Goal: Information Seeking & Learning: Find specific fact

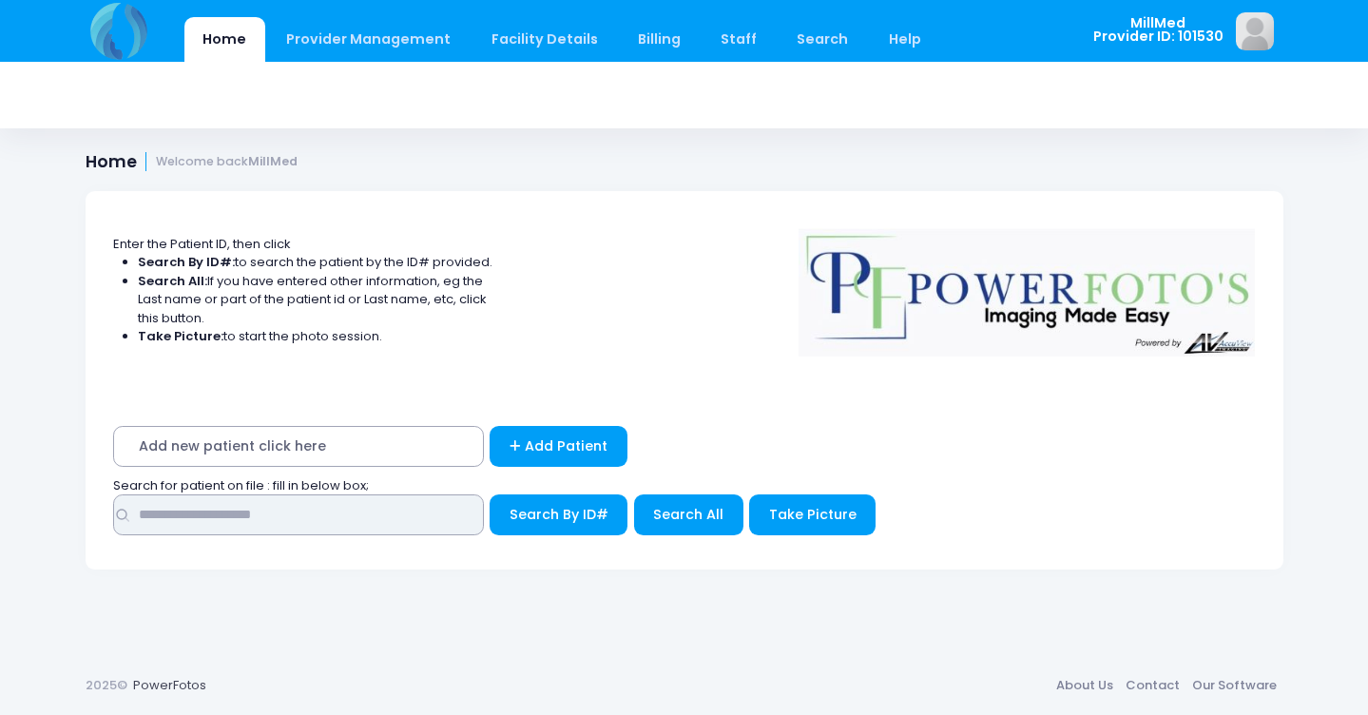
click at [382, 503] on input "text" at bounding box center [298, 514] width 371 height 41
type input "******"
click at [657, 513] on span "Search All" at bounding box center [688, 514] width 70 height 19
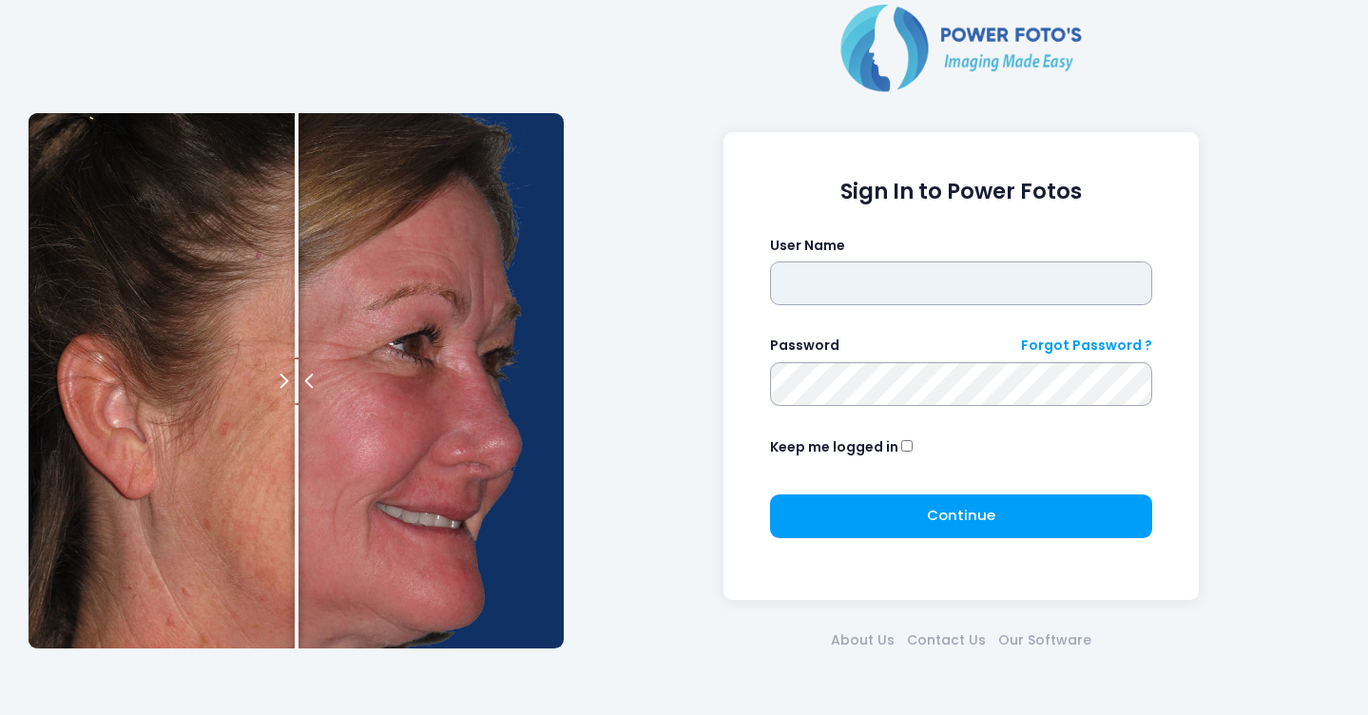
type input "*******"
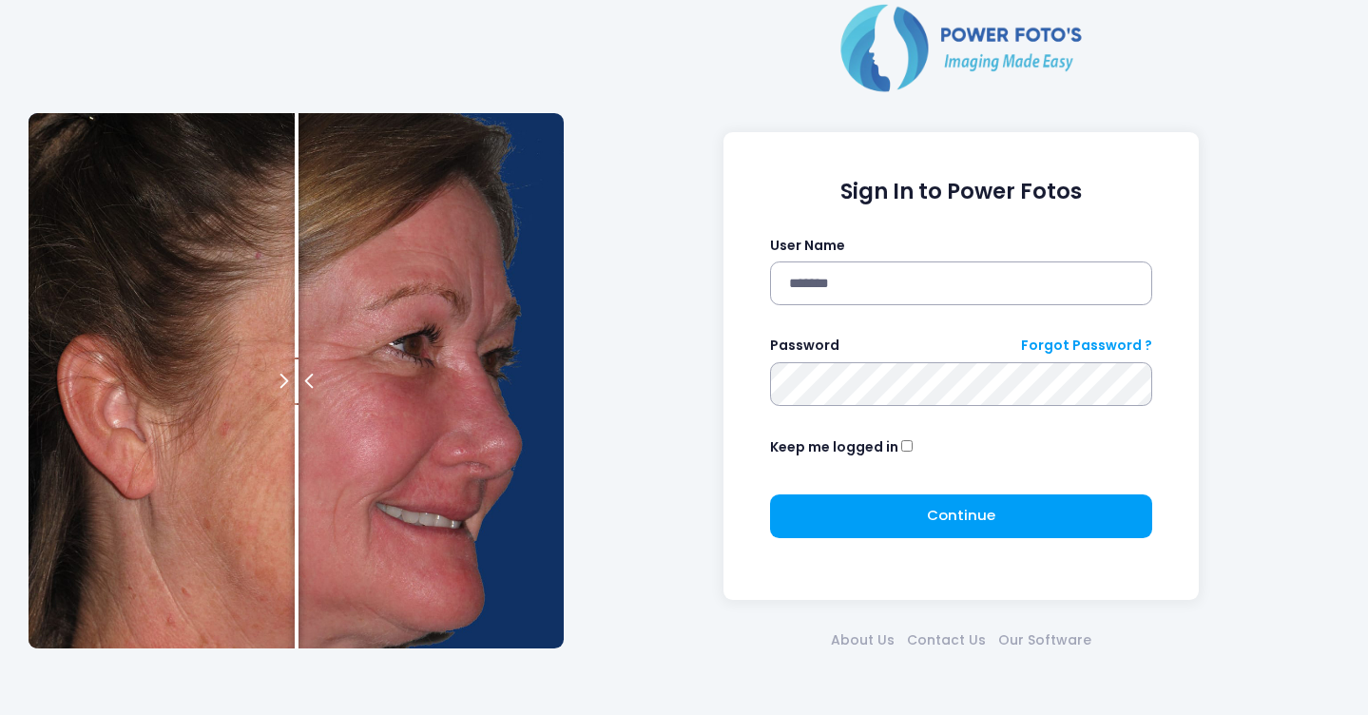
click button "submit" at bounding box center [0, 0] width 0 height 0
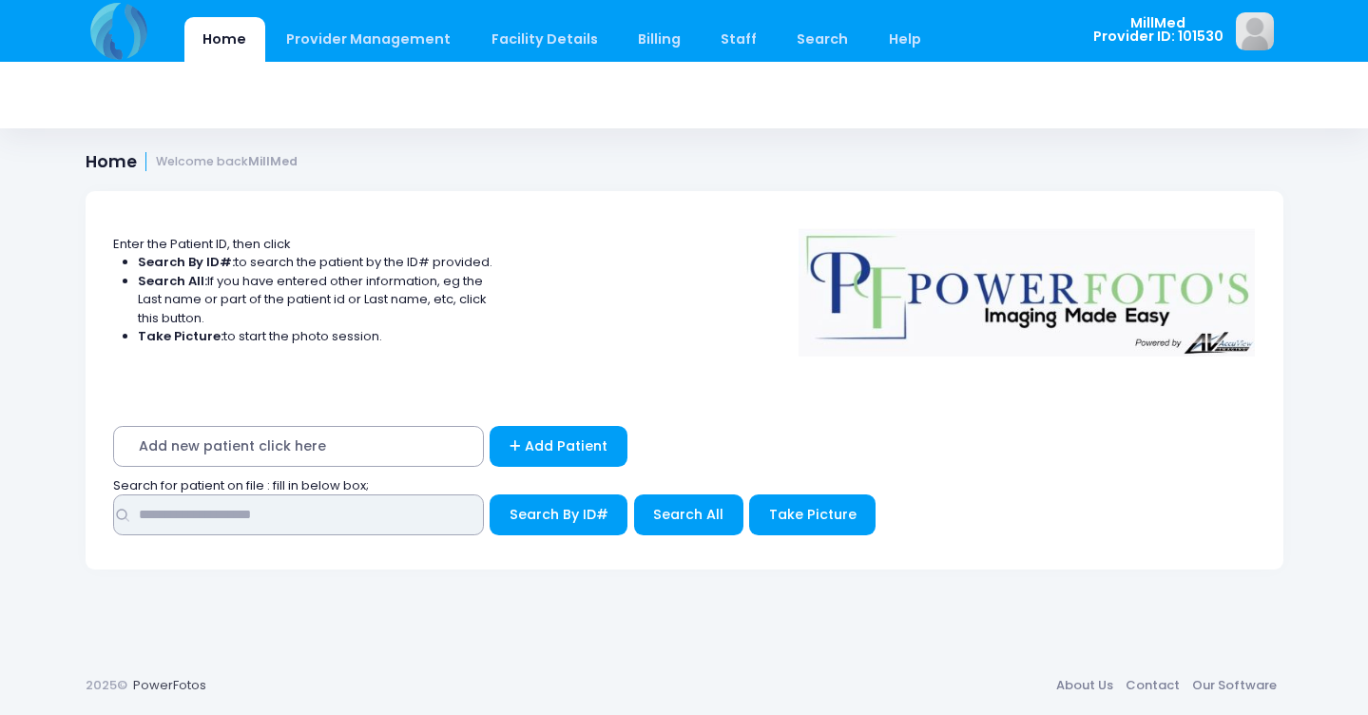
click at [411, 504] on input "text" at bounding box center [298, 514] width 371 height 41
type input "******"
click at [686, 516] on span "Search All" at bounding box center [688, 514] width 70 height 19
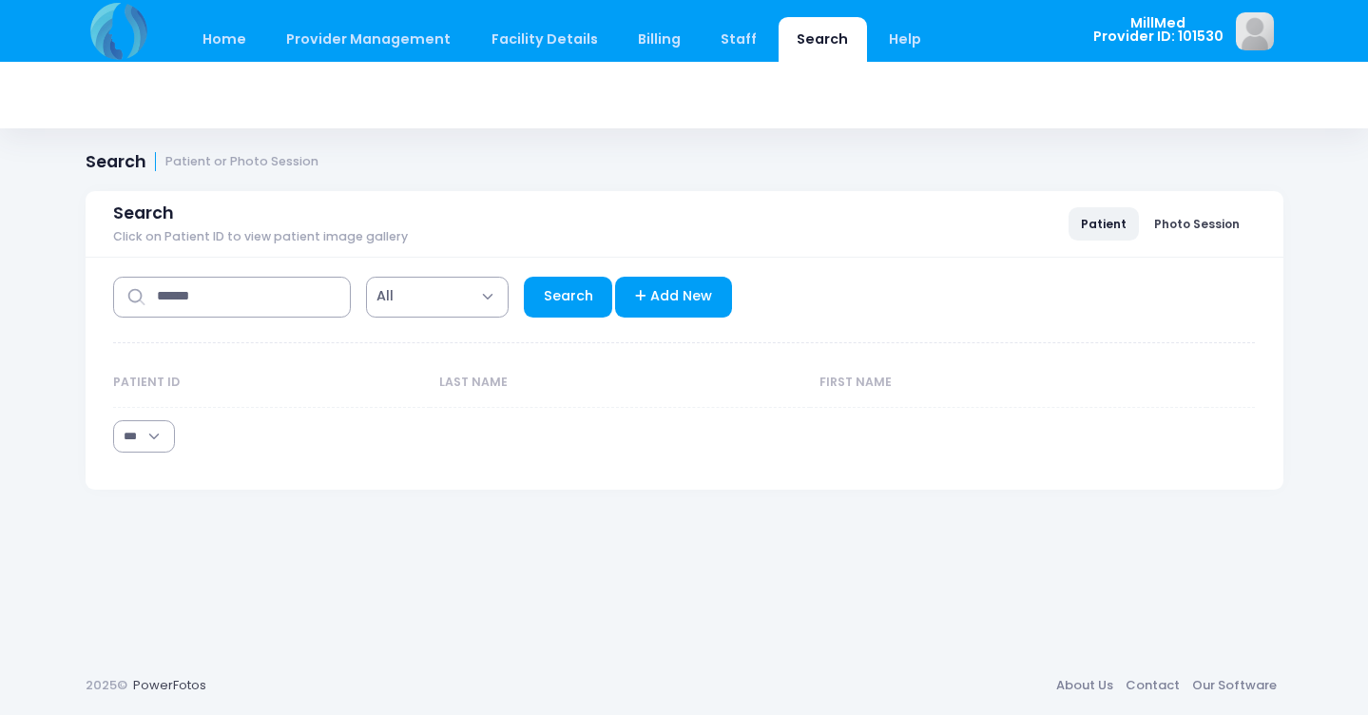
select select "***"
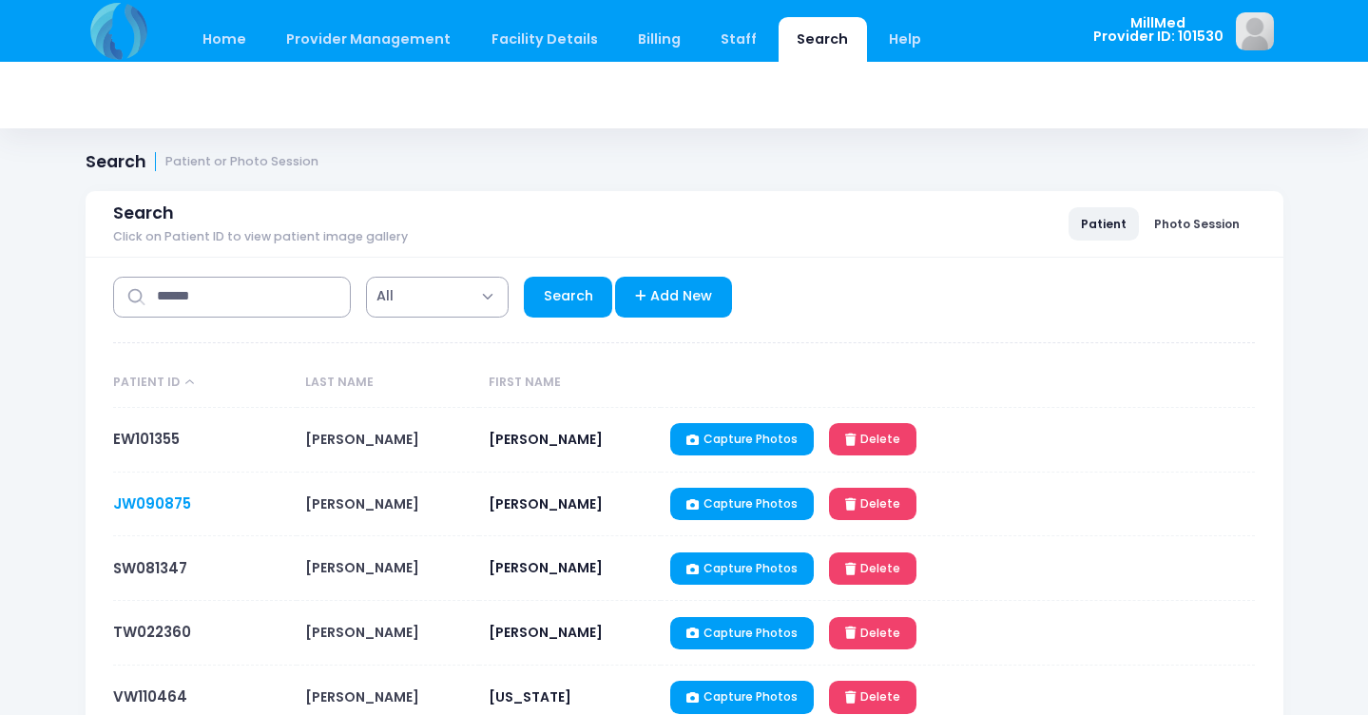
click at [175, 500] on link "JW090875" at bounding box center [152, 504] width 78 height 20
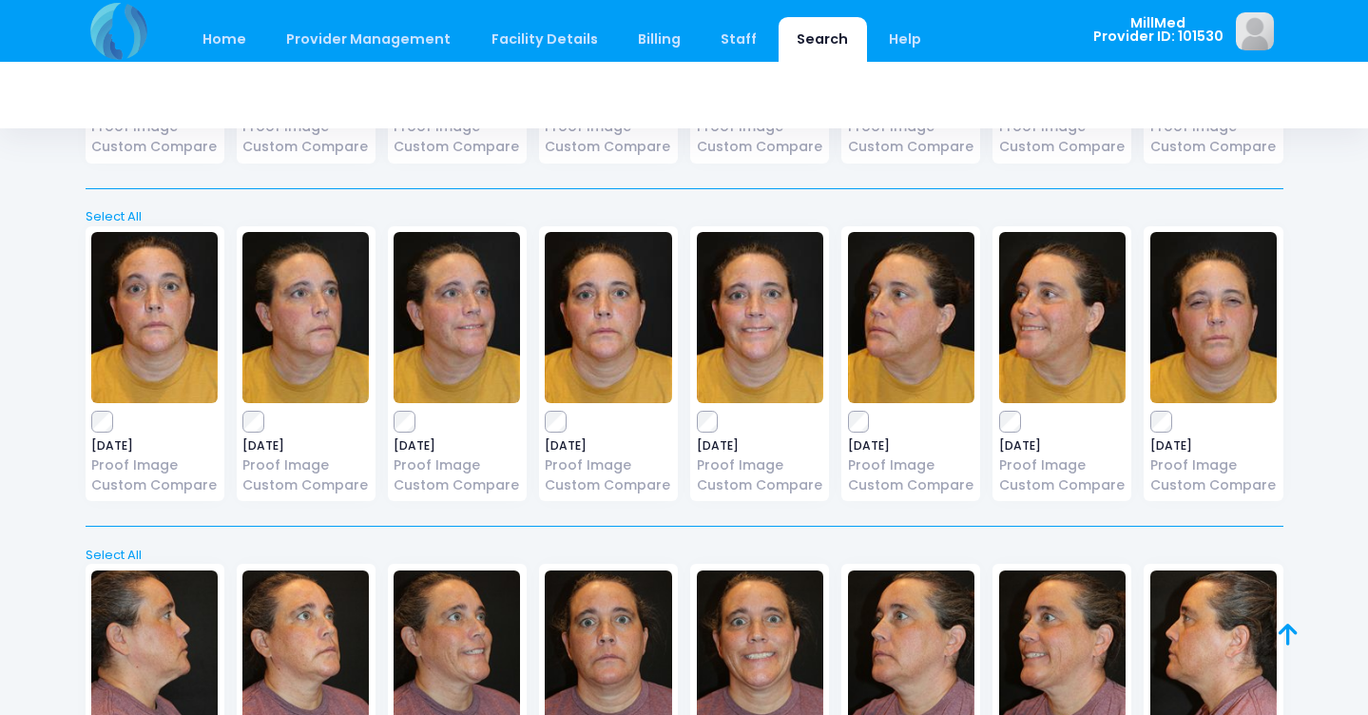
scroll to position [378, 0]
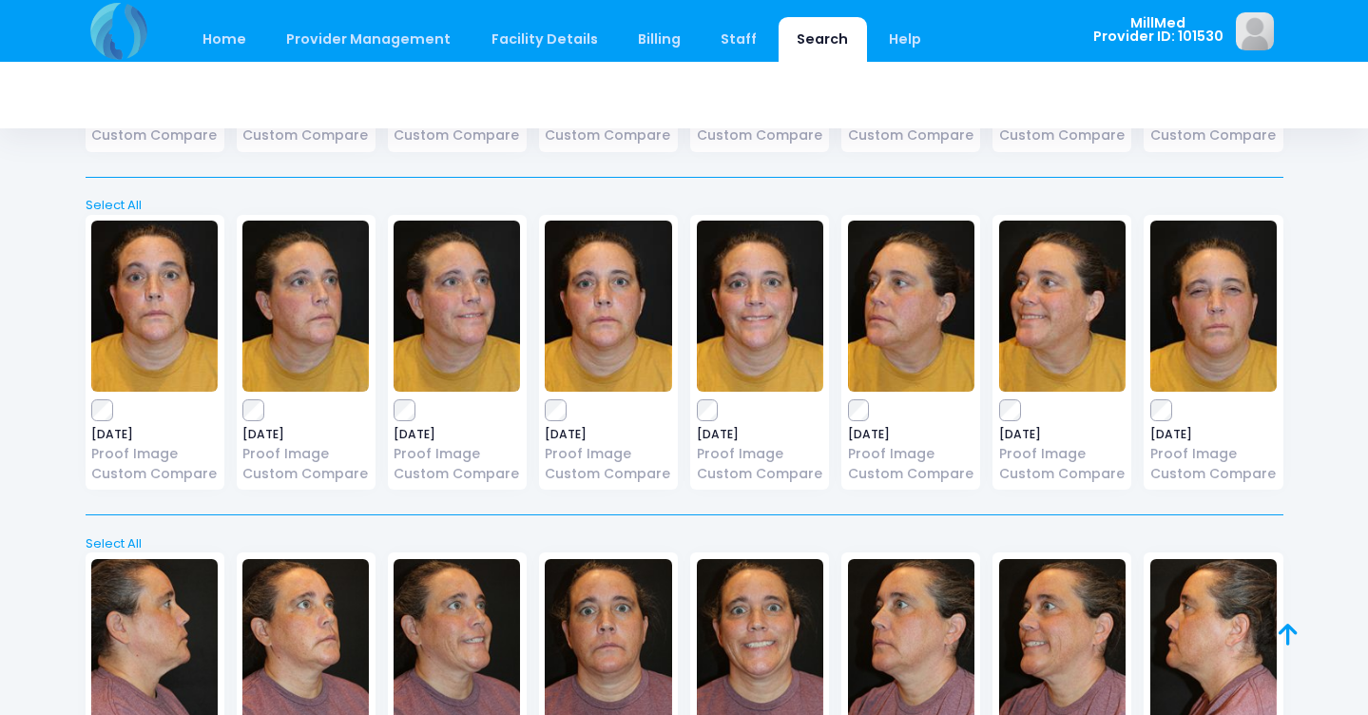
click at [611, 317] on img at bounding box center [608, 306] width 126 height 171
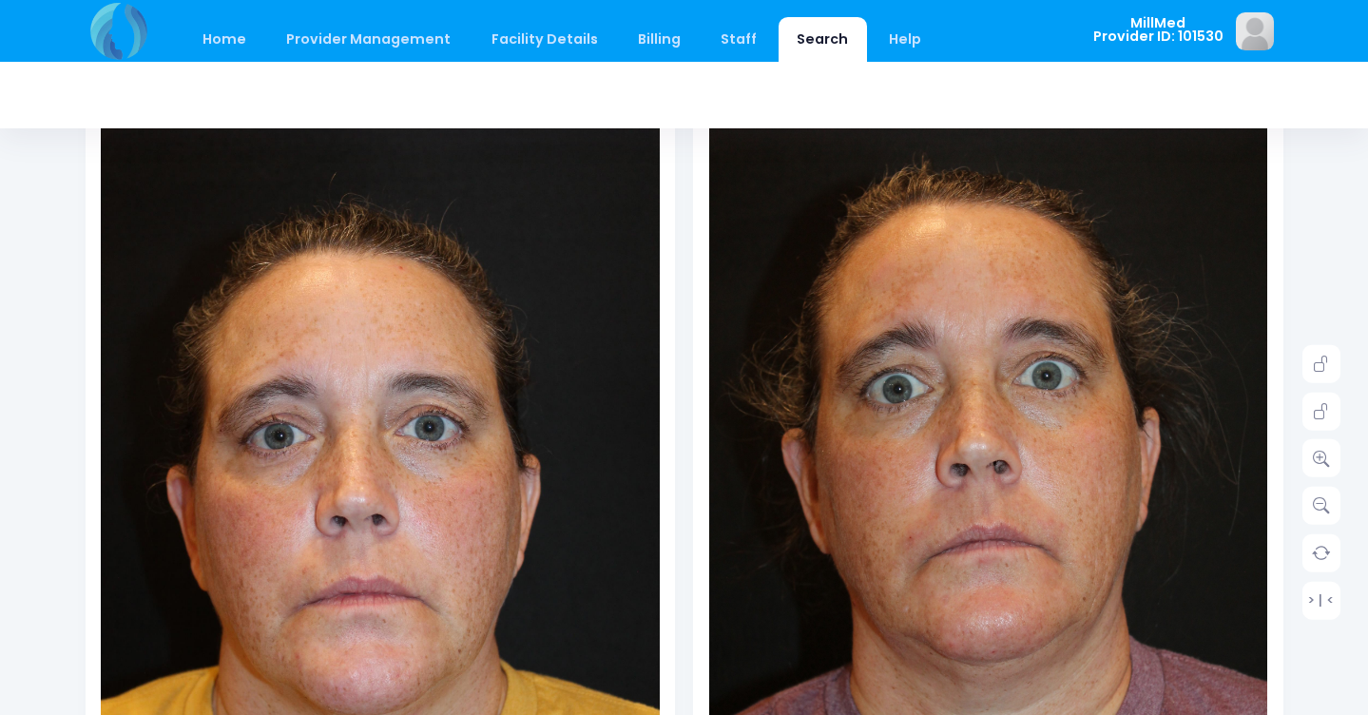
scroll to position [183, 0]
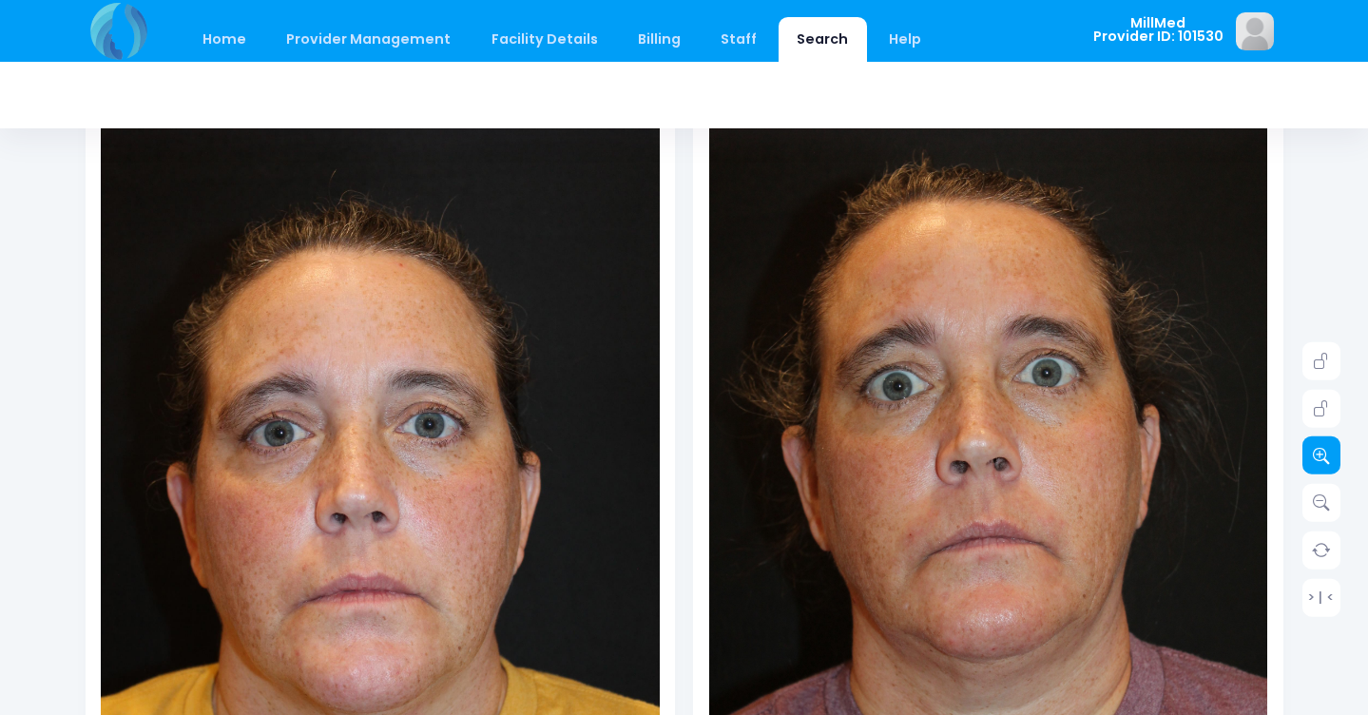
click at [1326, 457] on icon at bounding box center [1321, 455] width 17 height 17
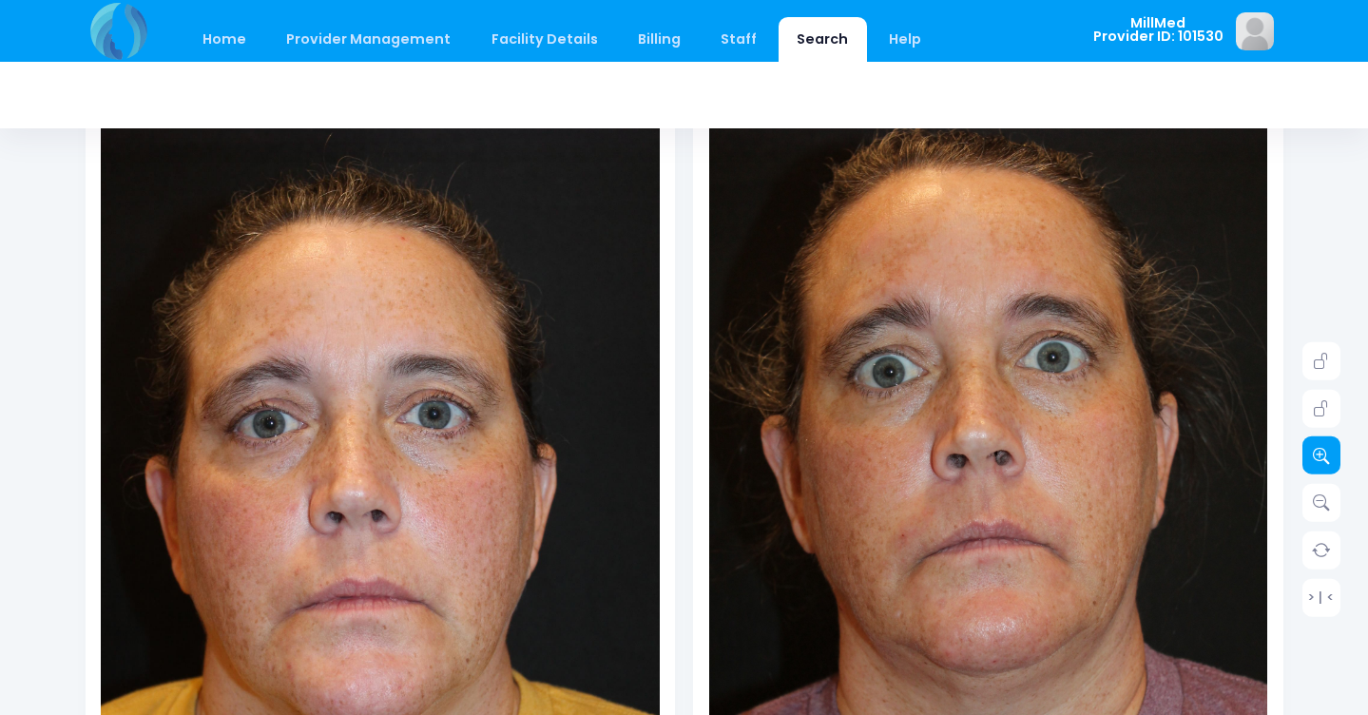
click at [1326, 457] on icon at bounding box center [1321, 455] width 17 height 17
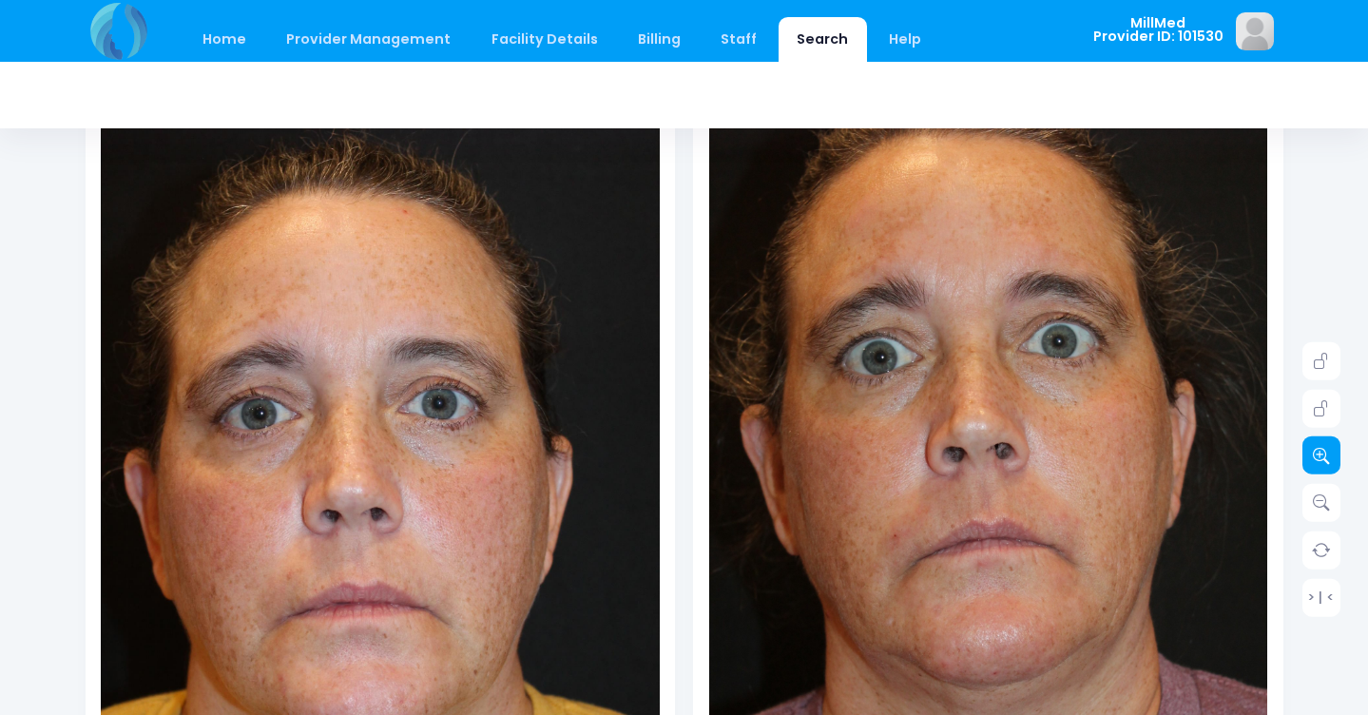
click at [1326, 457] on icon at bounding box center [1321, 455] width 17 height 17
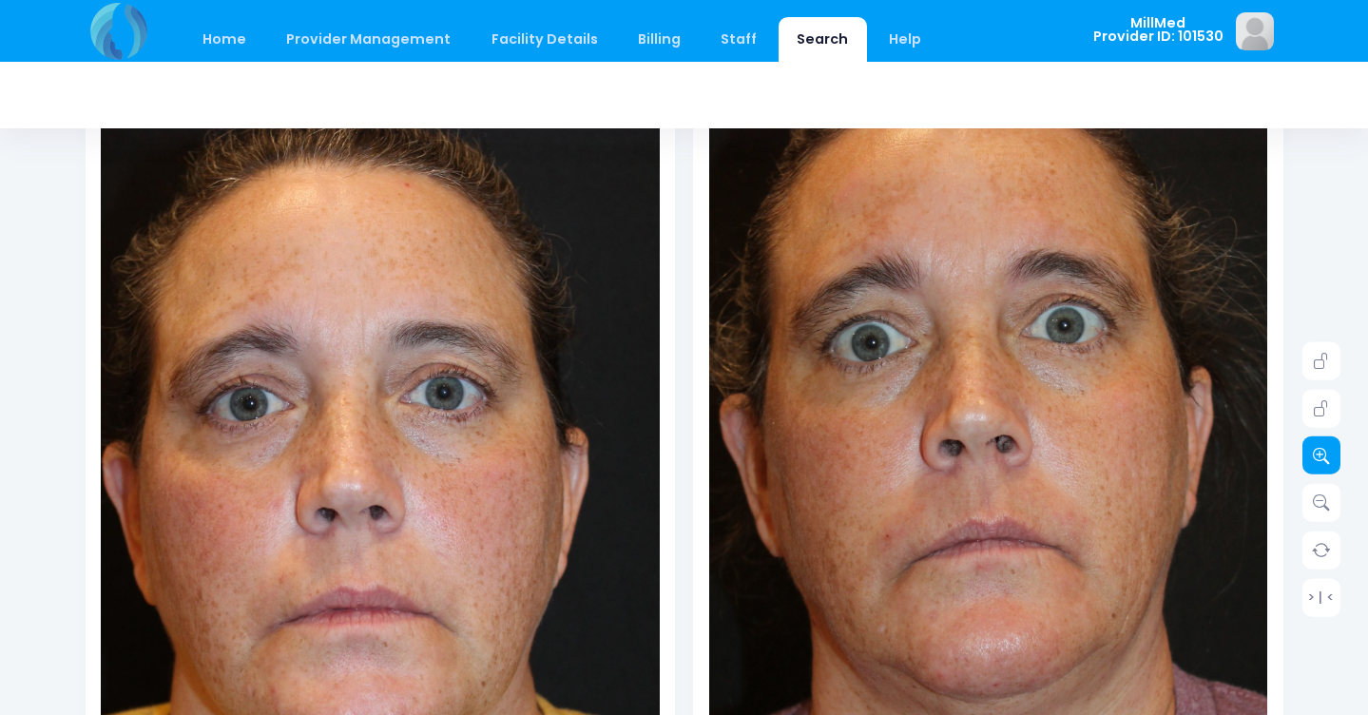
click at [1326, 457] on icon at bounding box center [1321, 455] width 17 height 17
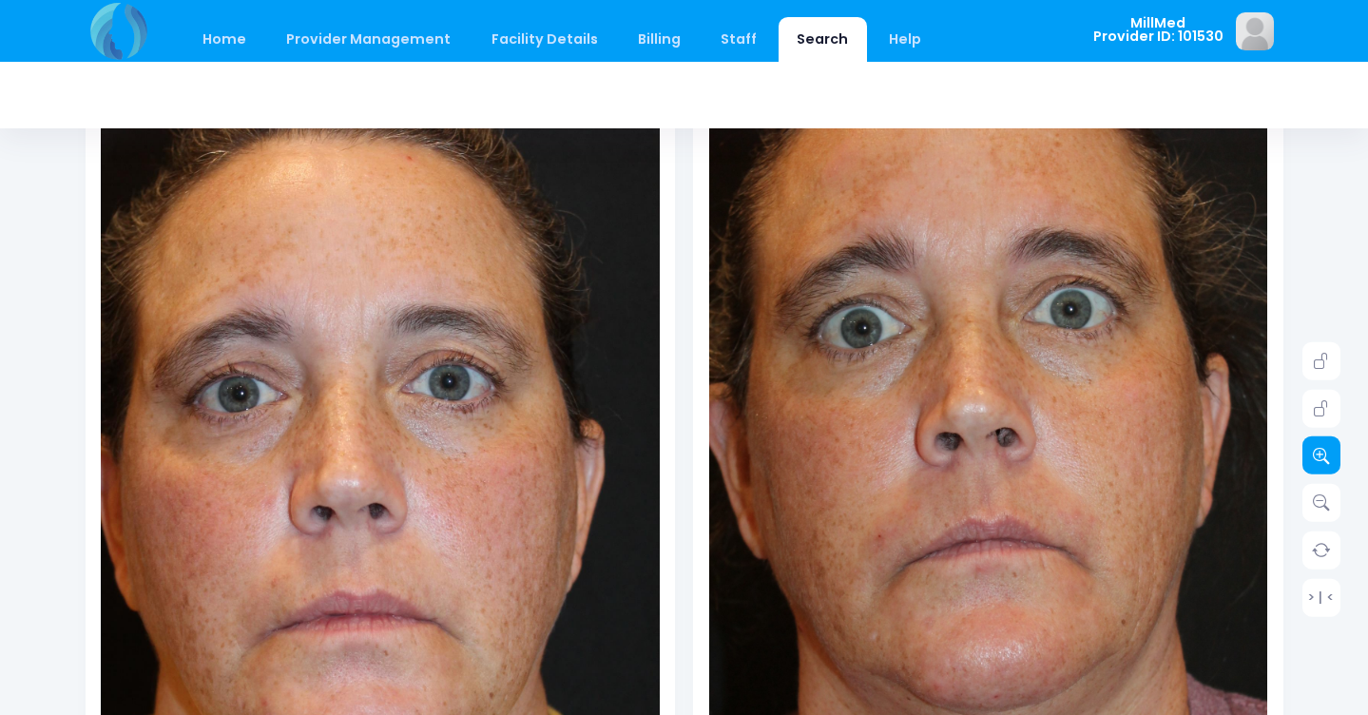
click at [1326, 457] on icon at bounding box center [1321, 455] width 17 height 17
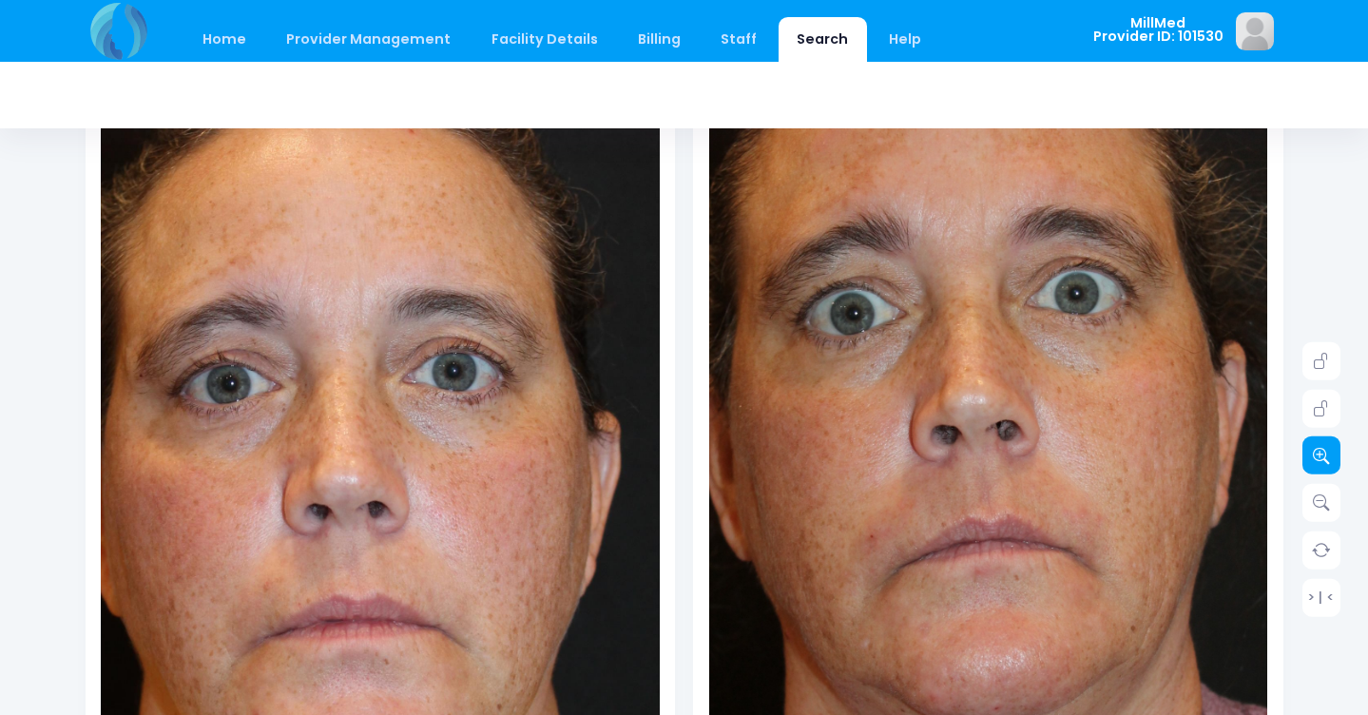
click at [1326, 457] on icon at bounding box center [1321, 455] width 17 height 17
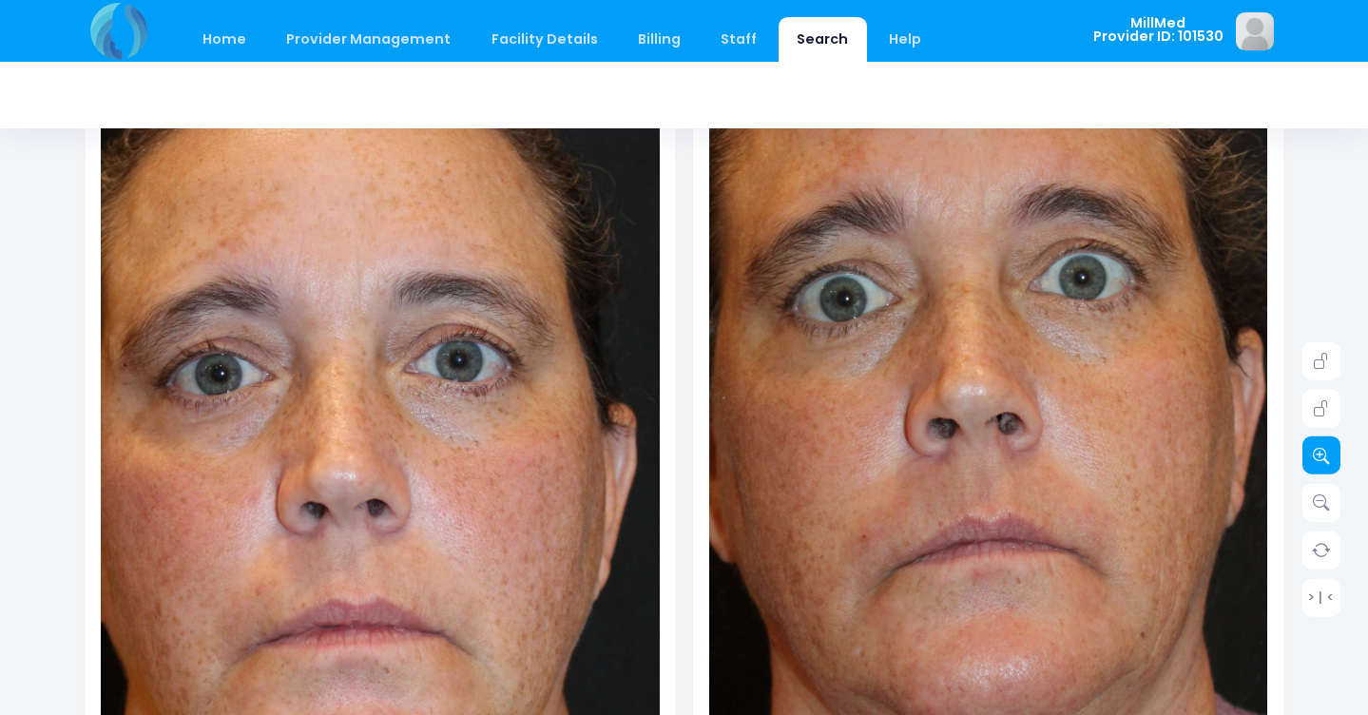
click at [1326, 457] on icon at bounding box center [1321, 455] width 17 height 17
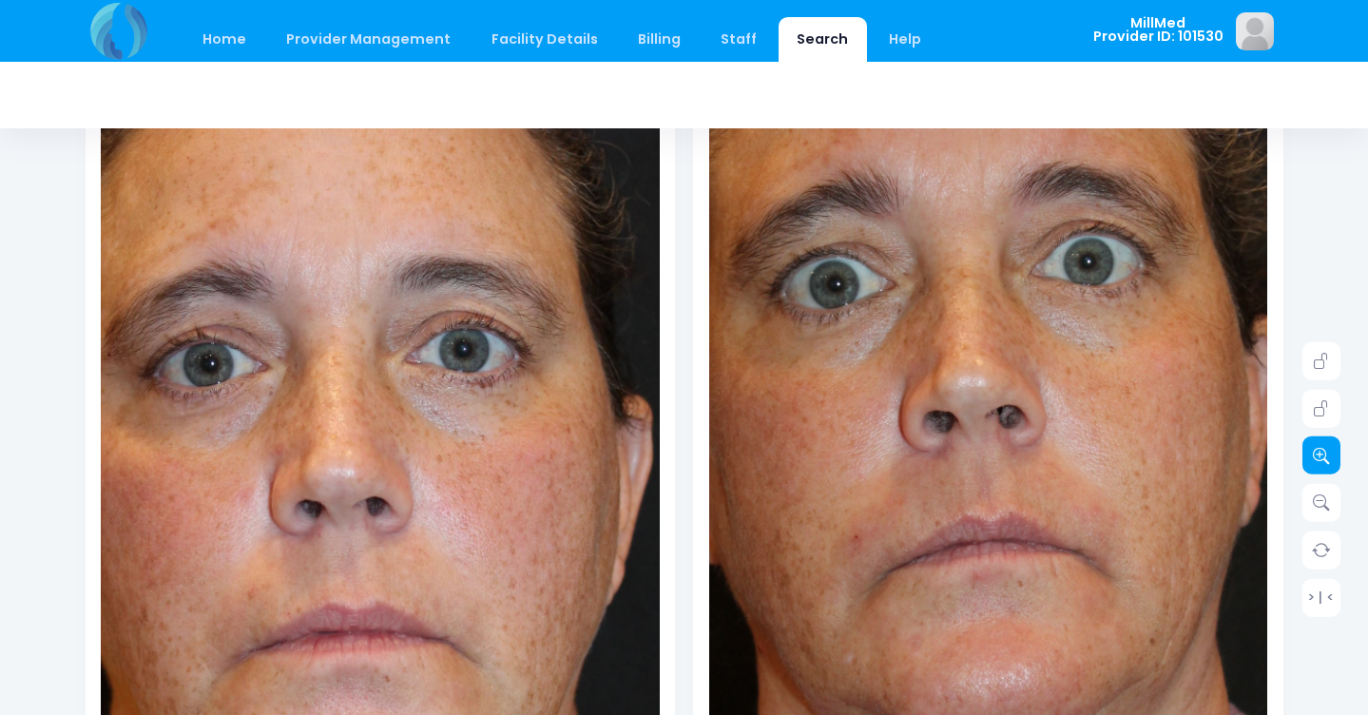
click at [1326, 457] on icon at bounding box center [1321, 455] width 17 height 17
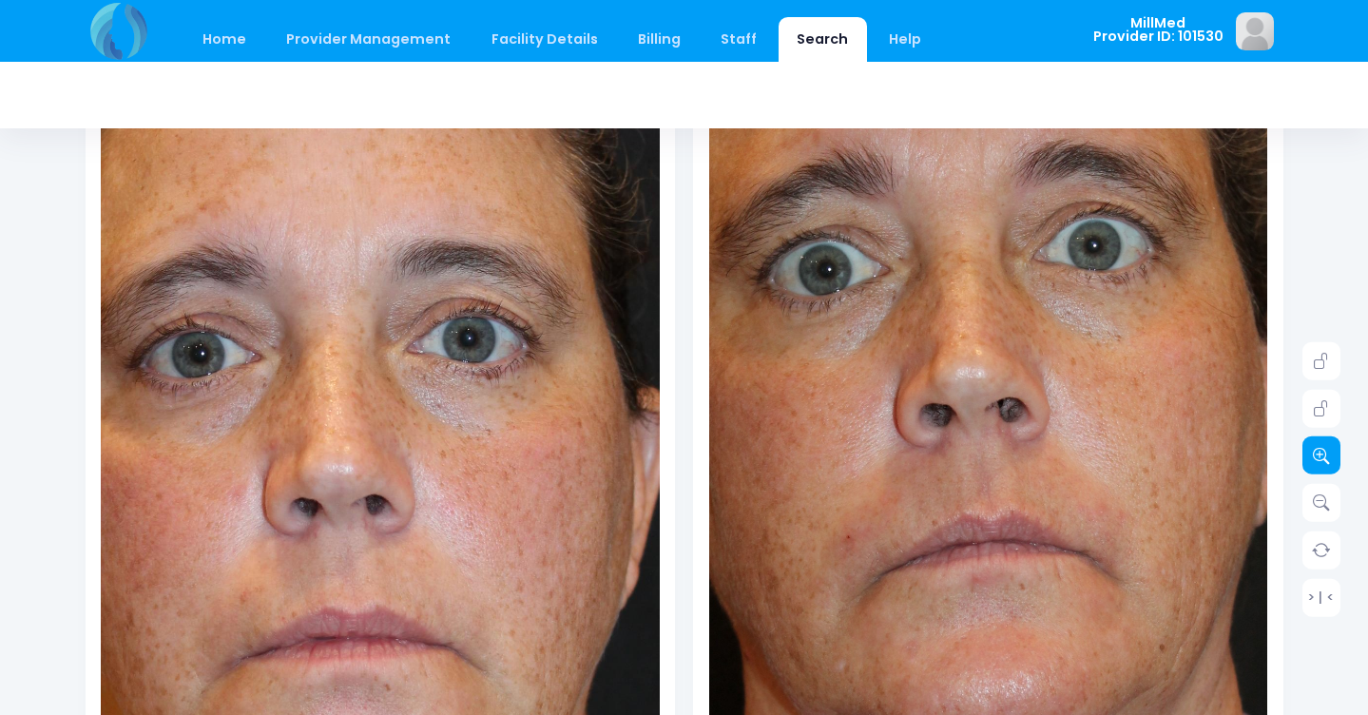
click at [1326, 457] on icon at bounding box center [1321, 455] width 17 height 17
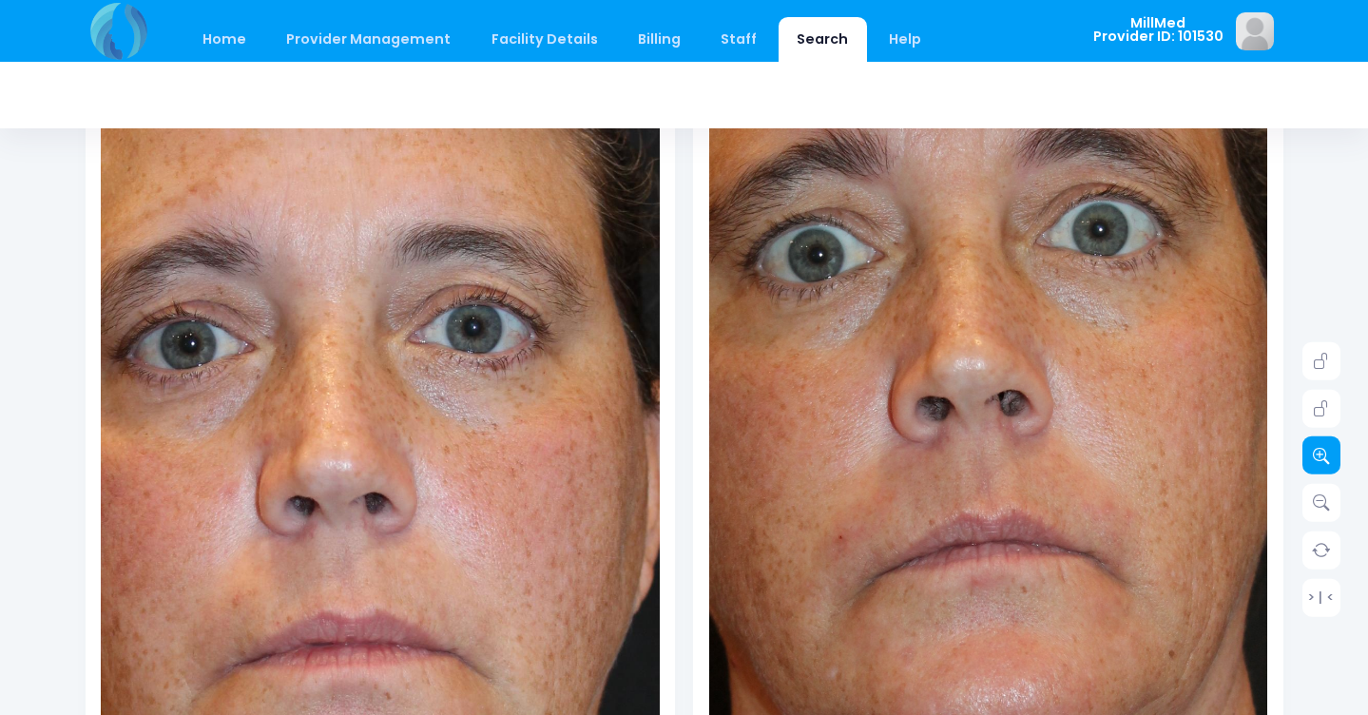
click at [1326, 457] on icon at bounding box center [1321, 455] width 17 height 17
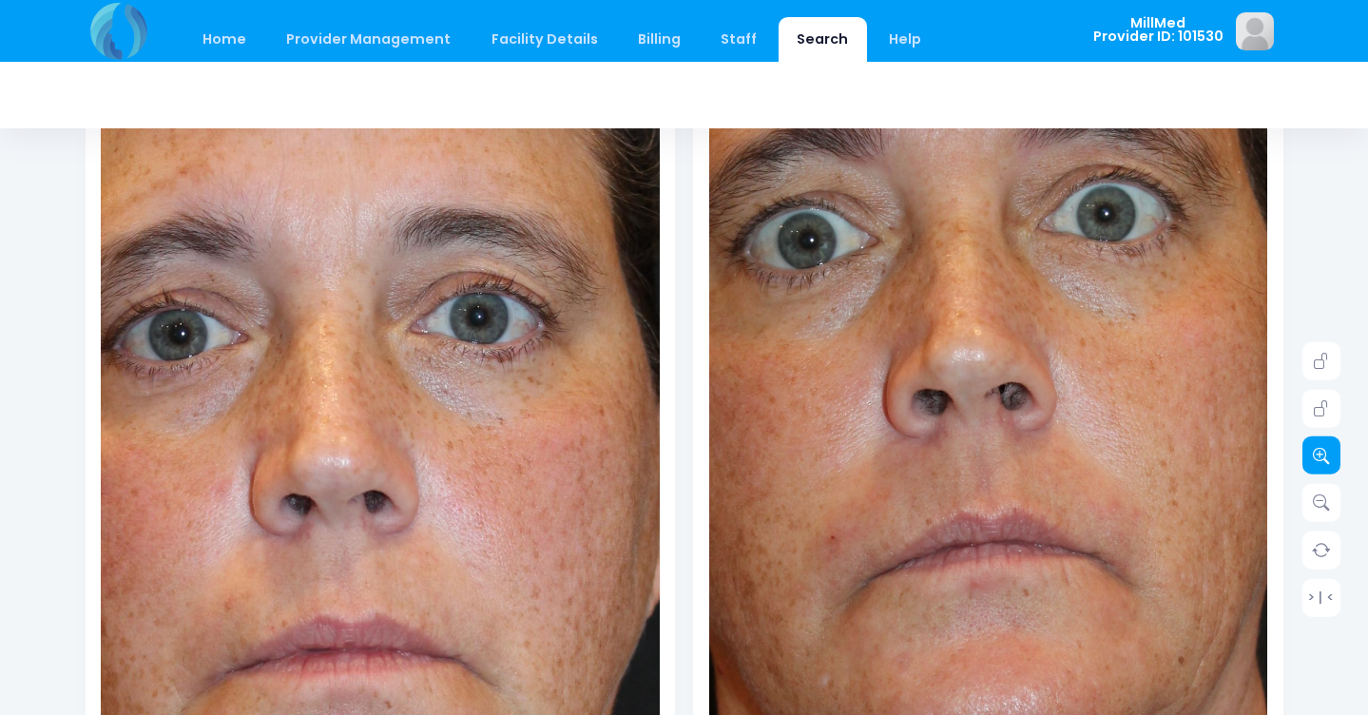
click at [1326, 457] on icon at bounding box center [1321, 455] width 17 height 17
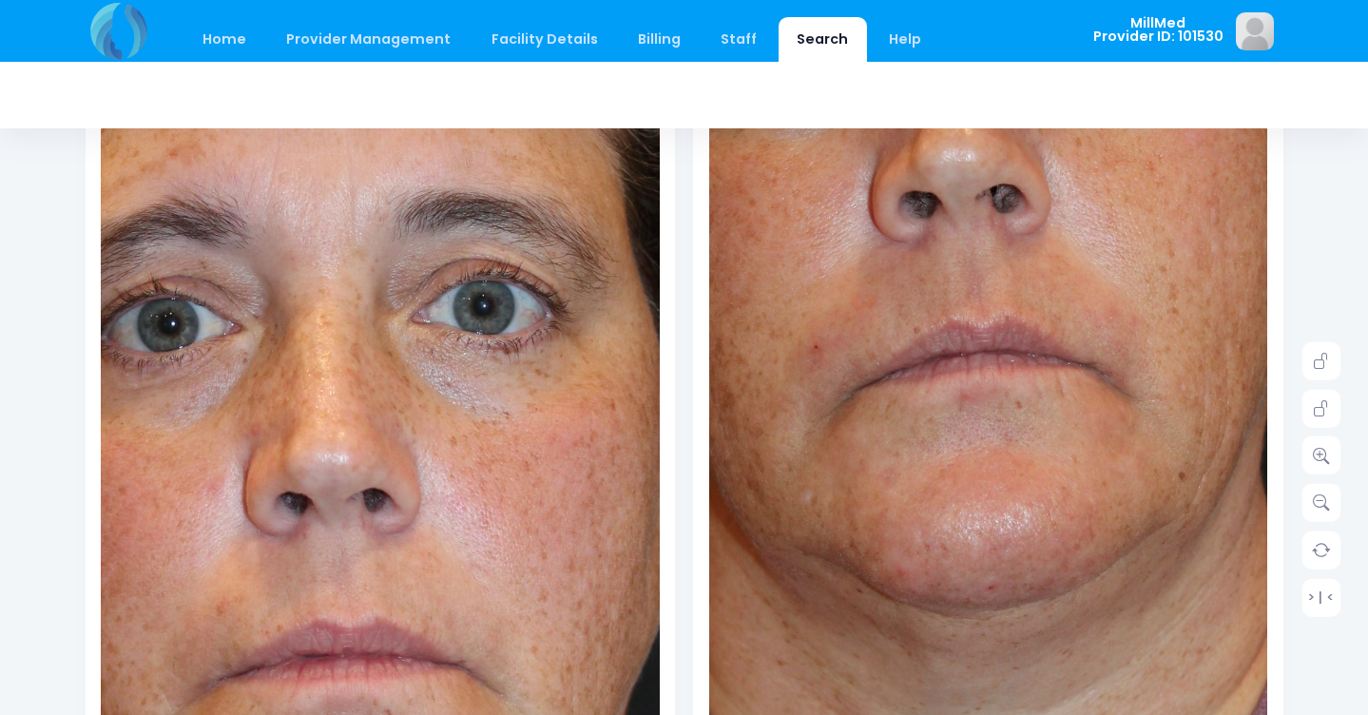
click at [997, 639] on img at bounding box center [979, 341] width 1173 height 1763
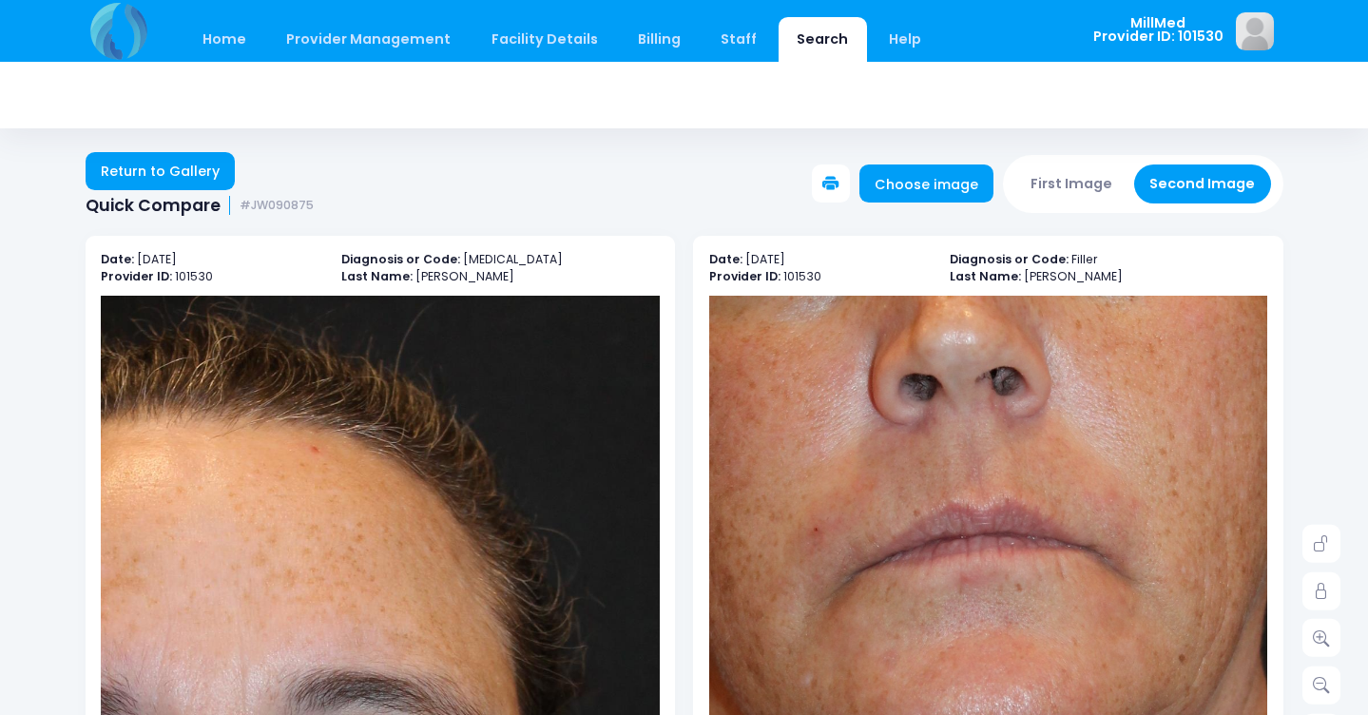
scroll to position [0, 0]
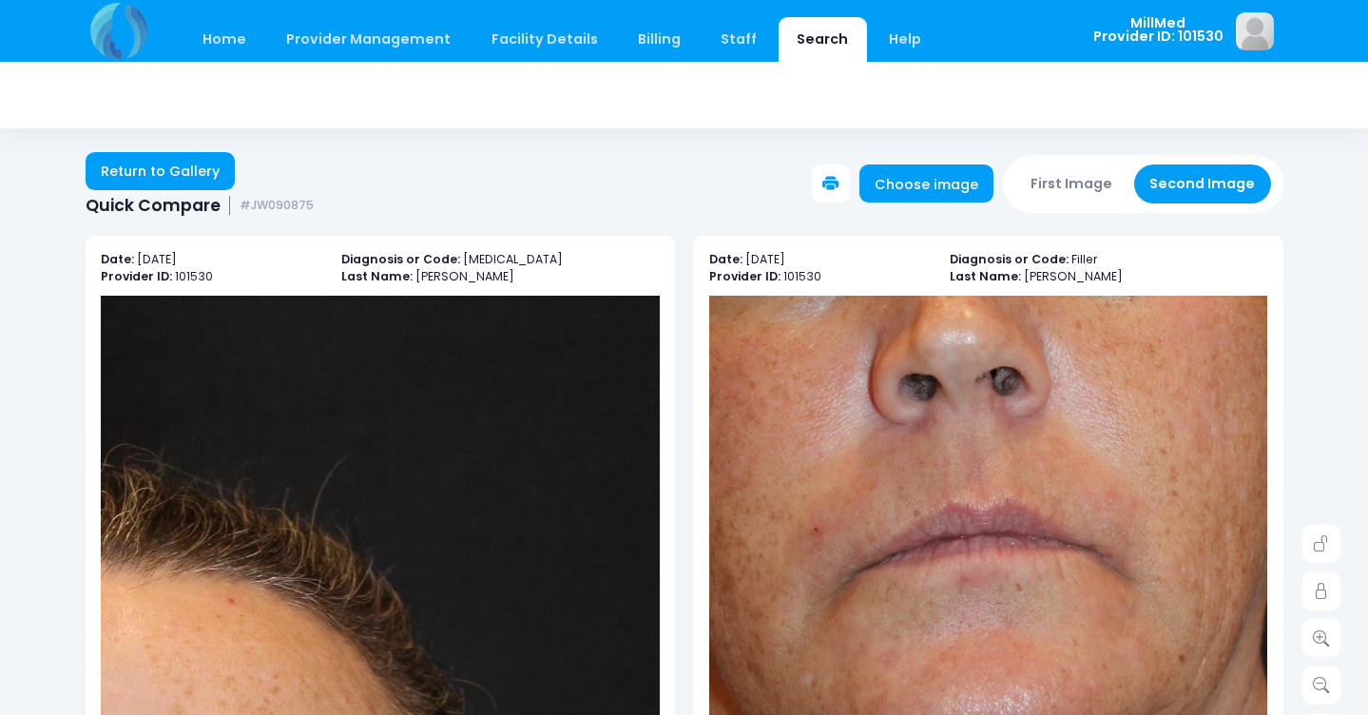
click at [1074, 188] on button "First Image" at bounding box center [1072, 184] width 113 height 39
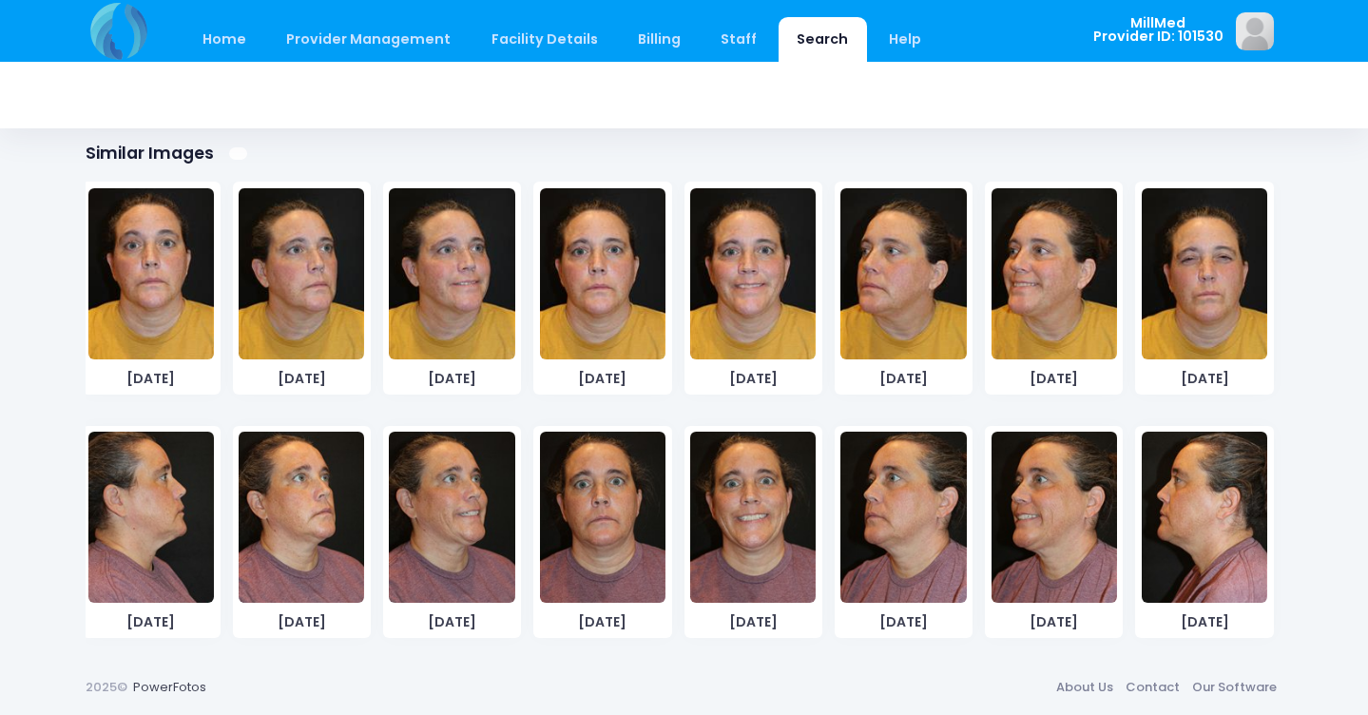
scroll to position [268, 0]
click at [301, 520] on img at bounding box center [302, 517] width 126 height 171
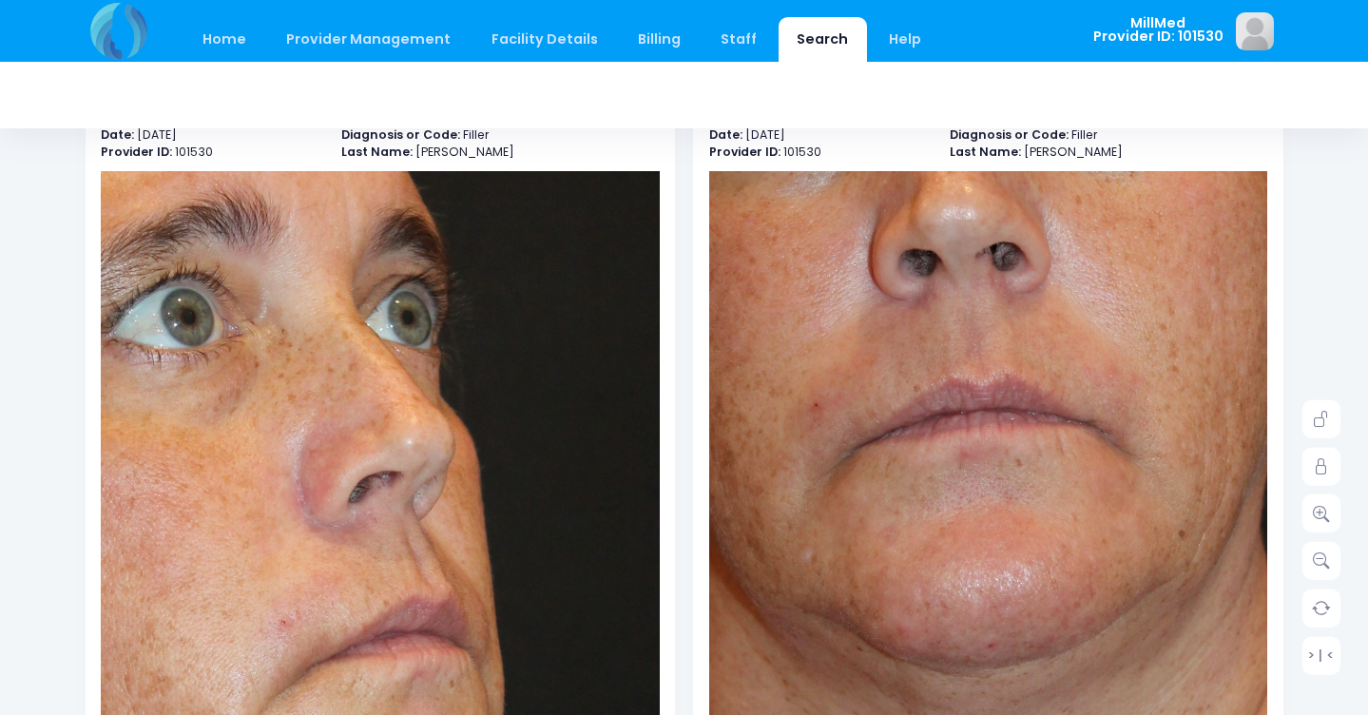
scroll to position [86, 0]
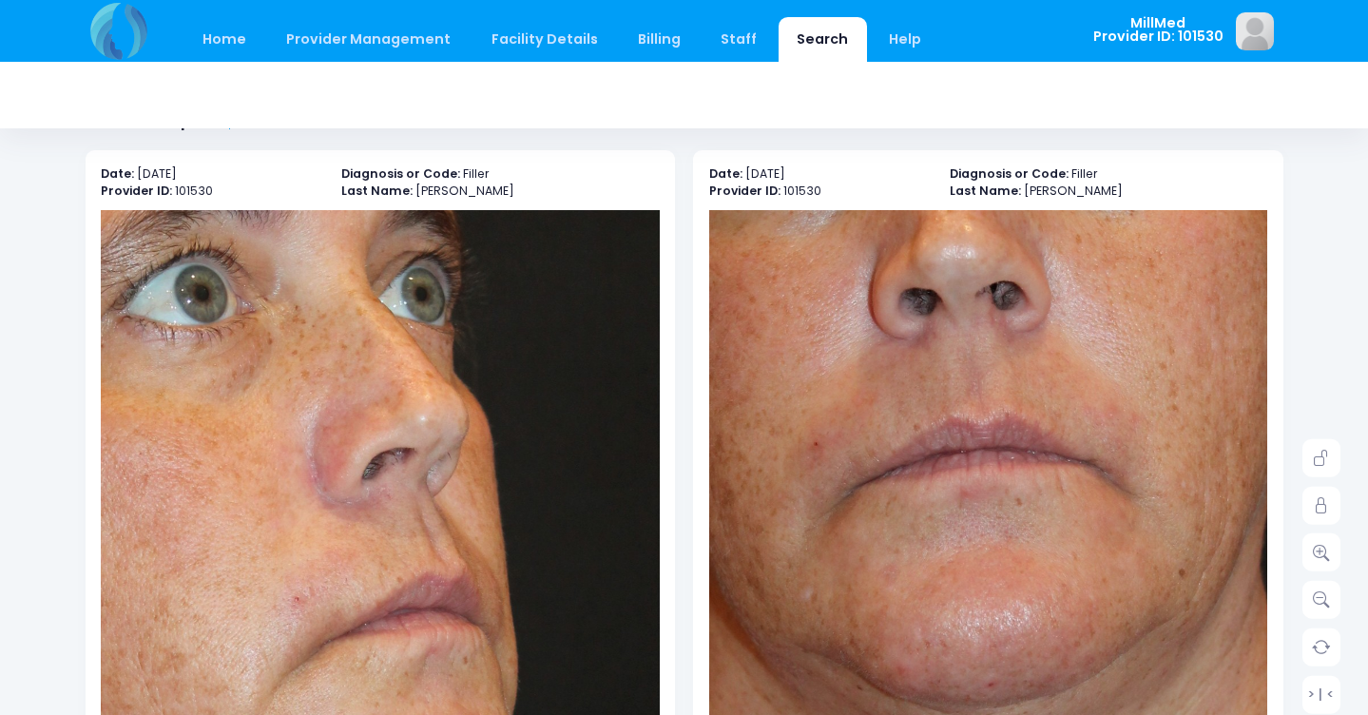
click at [542, 553] on img at bounding box center [201, 664] width 1173 height 1763
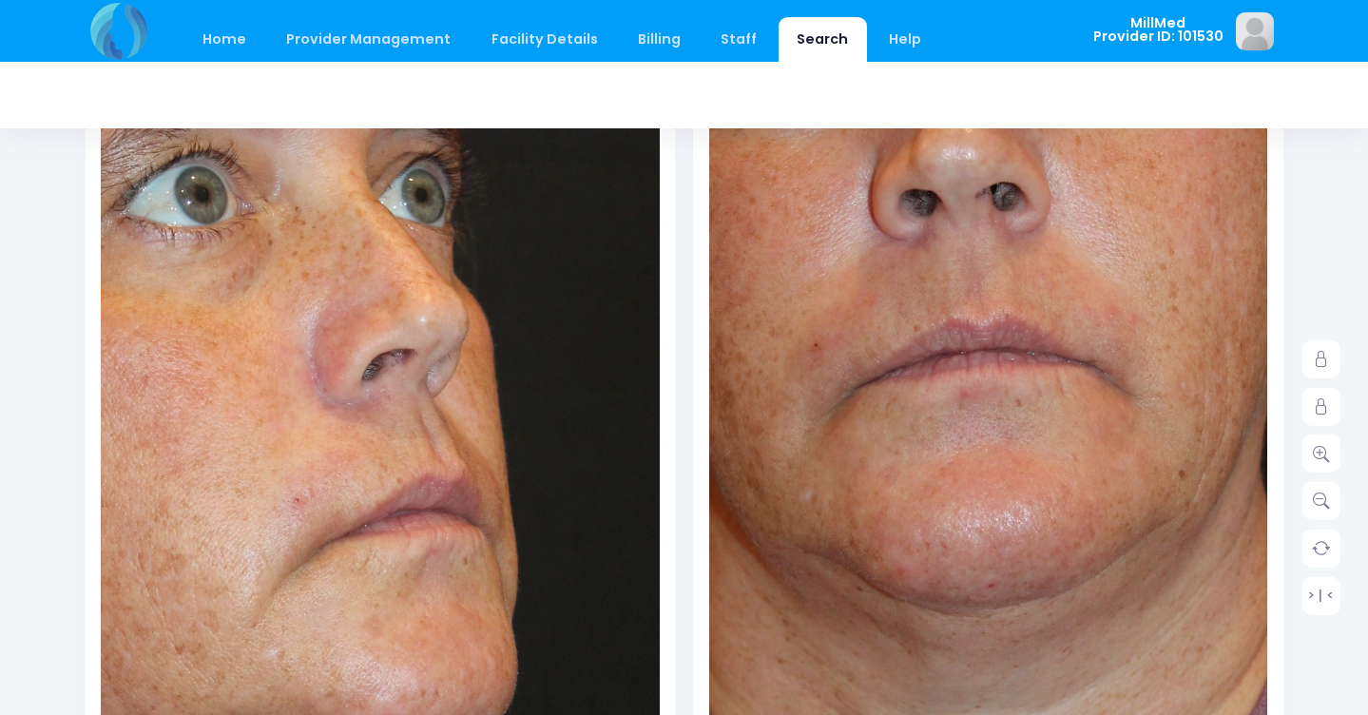
scroll to position [195, 0]
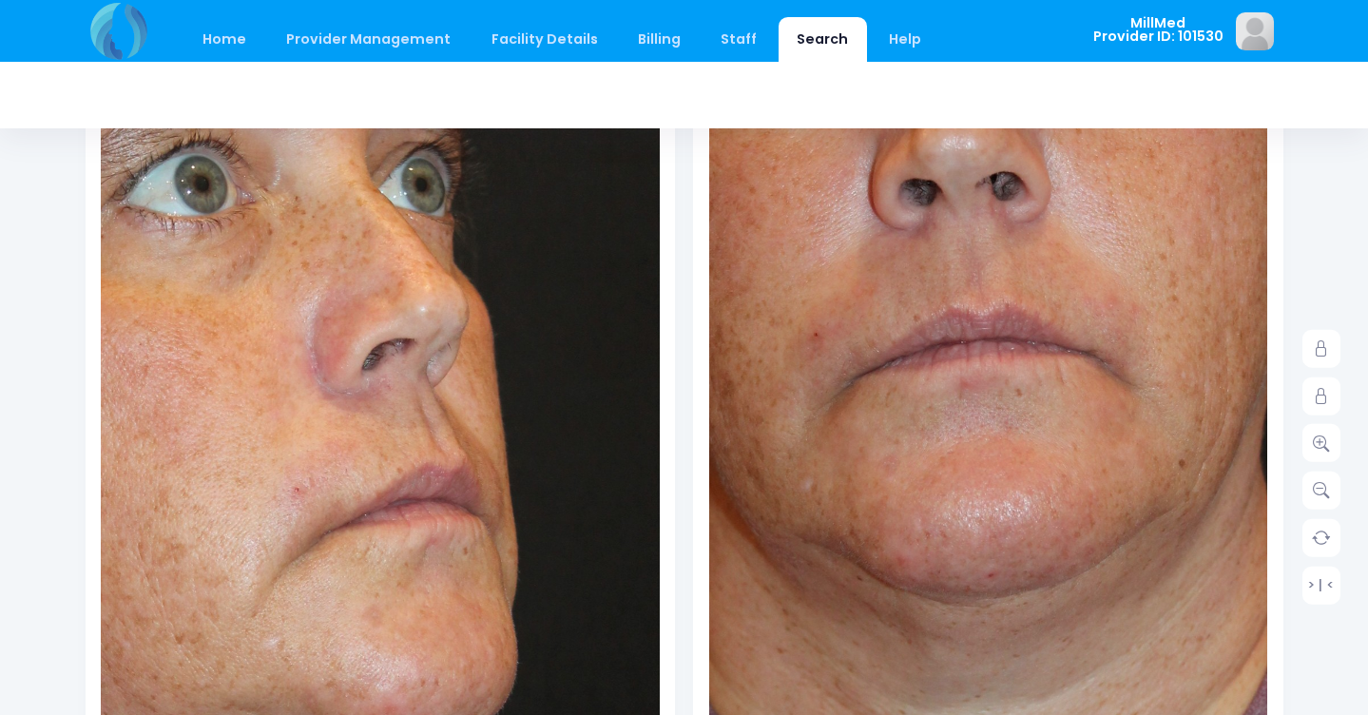
click at [467, 537] on img at bounding box center [201, 555] width 1173 height 1763
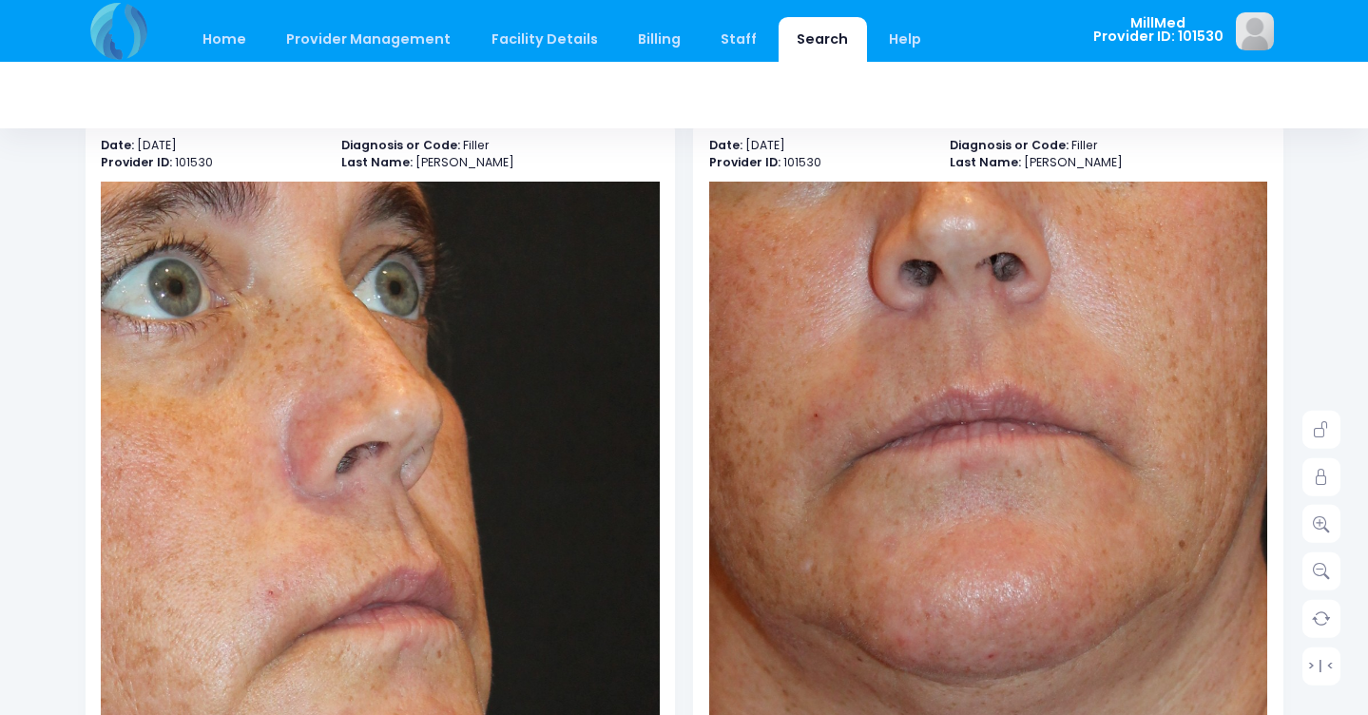
scroll to position [113, 0]
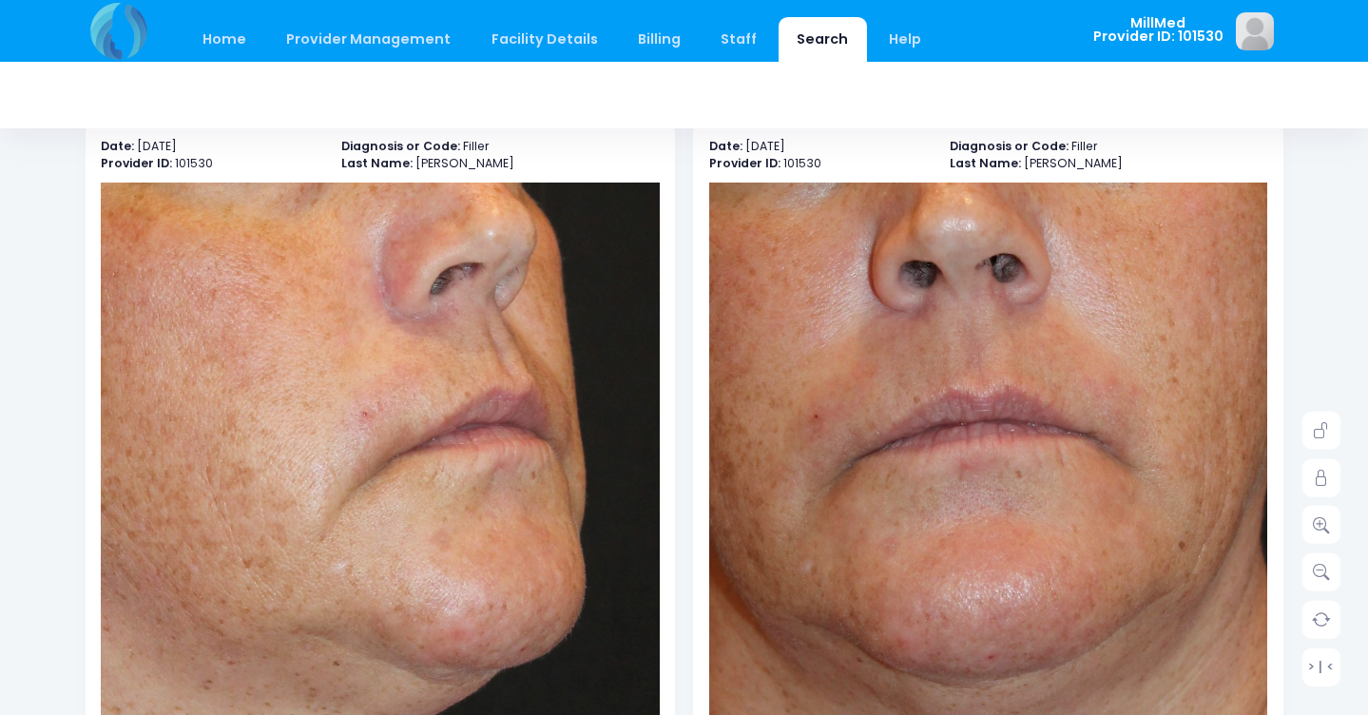
click at [480, 653] on img at bounding box center [269, 479] width 1173 height 1763
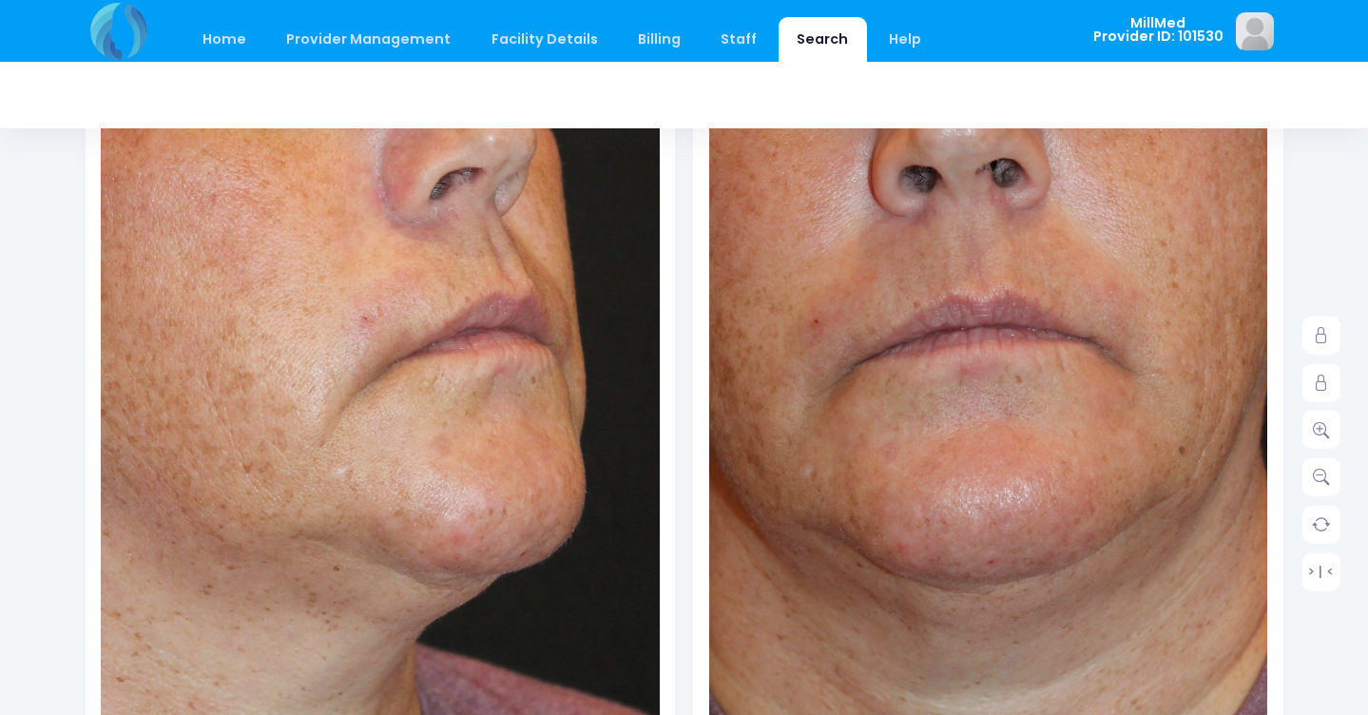
scroll to position [209, 0]
